Goal: Task Accomplishment & Management: Manage account settings

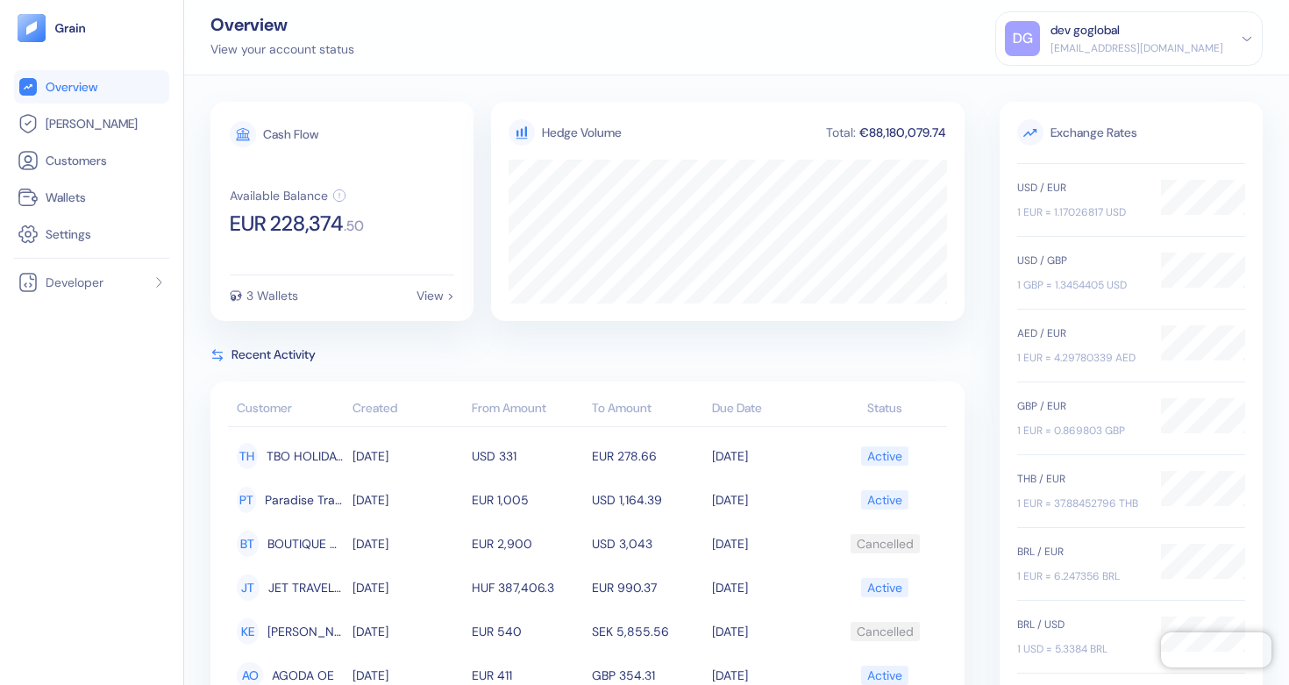
click at [1148, 51] on div "dev+goglobal@grainfinance.co" at bounding box center [1137, 48] width 173 height 16
click at [1076, 89] on div "Sign Out" at bounding box center [1052, 87] width 48 height 18
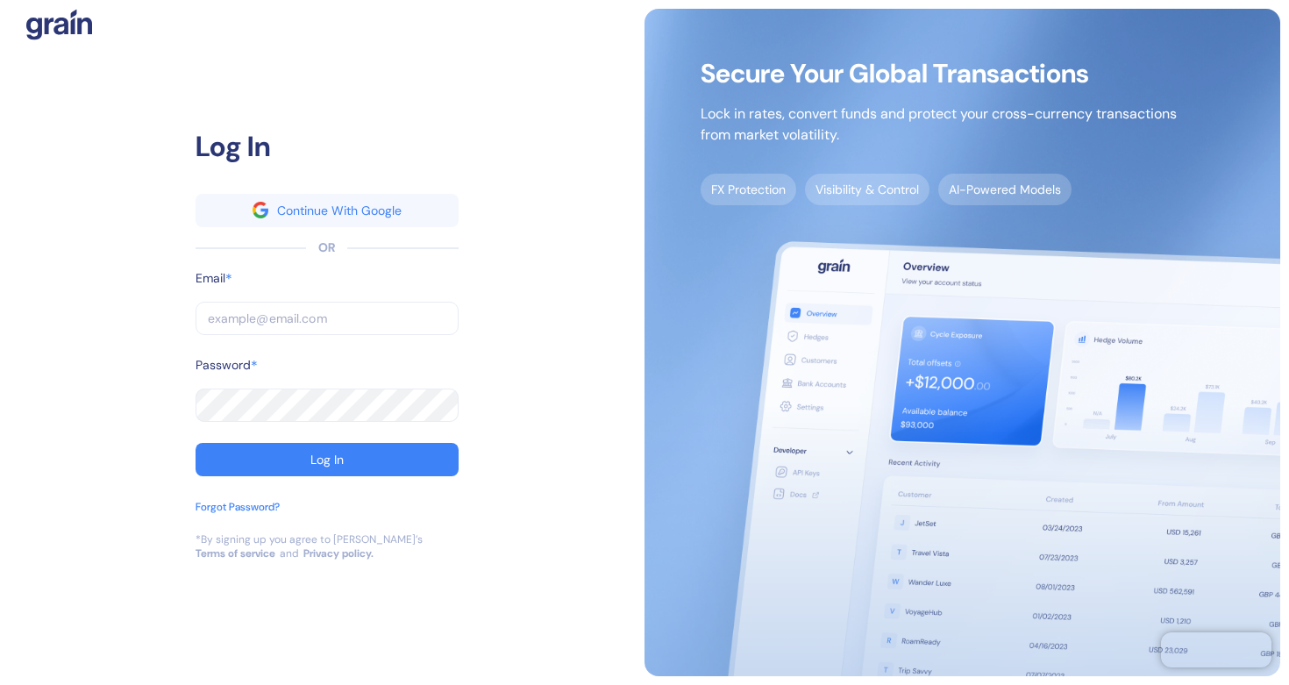
type input "[EMAIL_ADDRESS][DOMAIN_NAME]"
click at [391, 323] on input "[EMAIL_ADDRESS][DOMAIN_NAME]" at bounding box center [327, 318] width 263 height 33
